Goal: Task Accomplishment & Management: Manage account settings

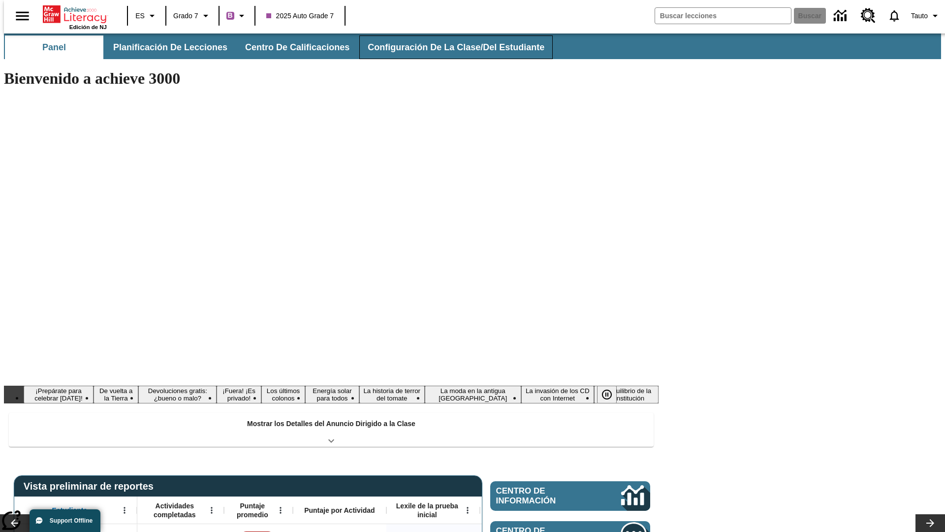
click at [446, 47] on span "Configuración de la clase/del estudiante" at bounding box center [456, 47] width 177 height 11
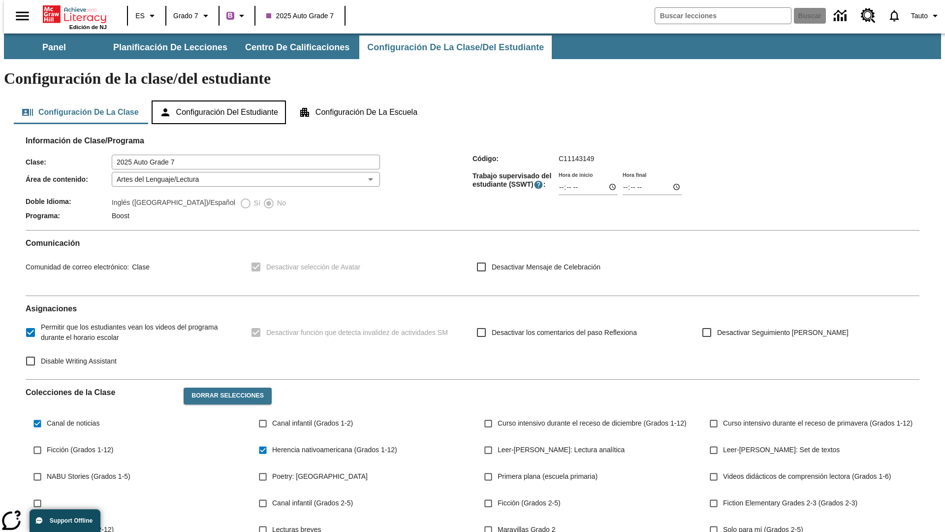
click at [220, 100] on button "Configuración del estudiante" at bounding box center [219, 112] width 134 height 24
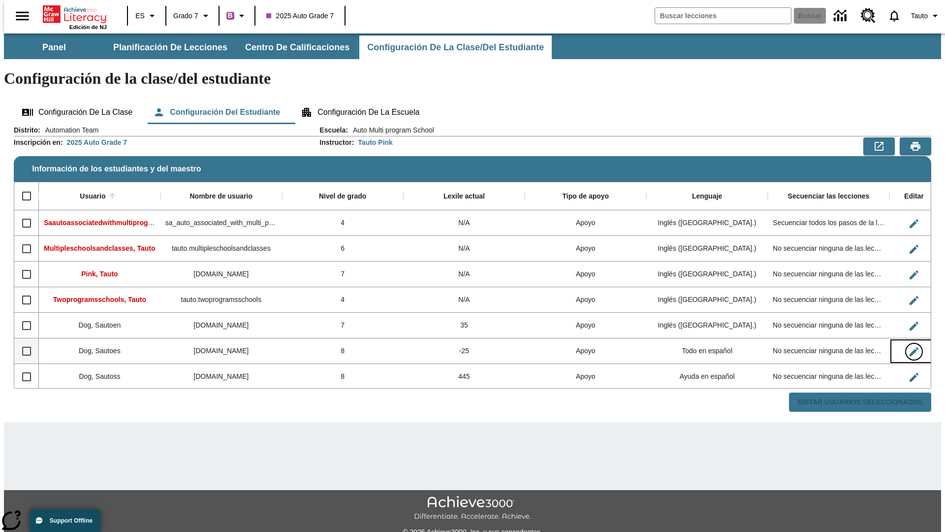
click at [910, 347] on icon "Editar Usuario" at bounding box center [914, 351] width 9 height 9
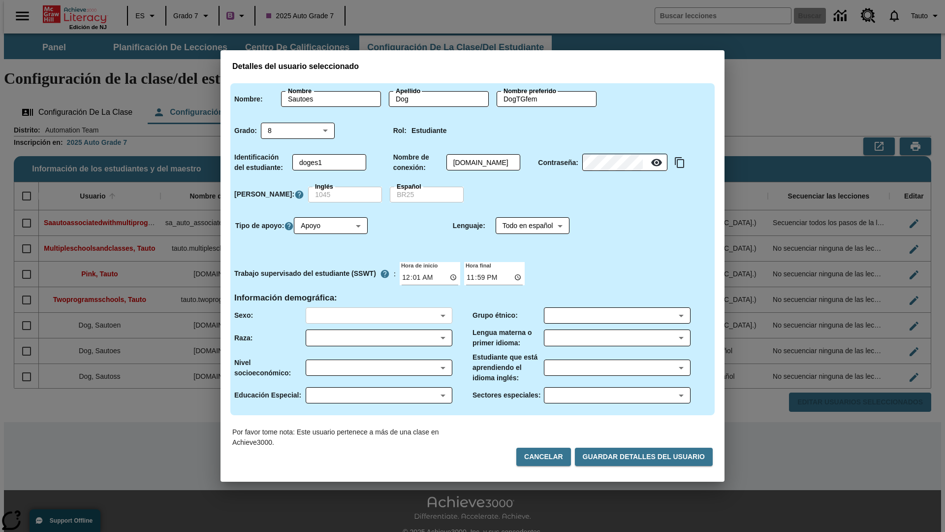
click at [379, 315] on body "Saltar al contenido principal Edición de NJ ES Grado 7 B 2025 Auto Grade 7 Busc…" at bounding box center [473, 293] width 938 height 520
click at [379, 338] on body "Saltar al contenido principal Edición de NJ ES Grado 7 B 2025 Auto Grade 7 Busc…" at bounding box center [473, 293] width 938 height 520
click at [379, 367] on body "Saltar al contenido principal Edición de NJ ES Grado 7 B 2025 Auto Grade 7 Busc…" at bounding box center [473, 293] width 938 height 520
click at [379, 395] on body "Saltar al contenido principal Edición de NJ ES Grado 7 B 2025 Auto Grade 7 Busc…" at bounding box center [473, 293] width 938 height 520
click at [617, 315] on body "Saltar al contenido principal Edición de NJ ES Grado 7 B 2025 Auto Grade 7 Busc…" at bounding box center [473, 293] width 938 height 520
